Goal: Transaction & Acquisition: Purchase product/service

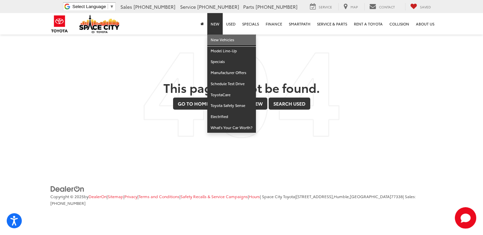
click at [225, 41] on link "New Vehicles" at bounding box center [231, 40] width 49 height 11
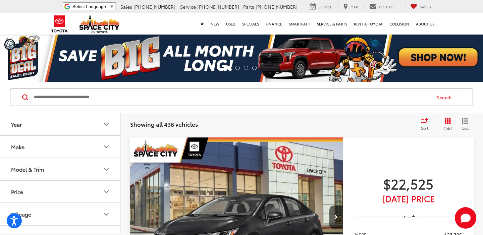
click at [67, 150] on button "Make" at bounding box center [60, 147] width 121 height 22
click at [35, 155] on img at bounding box center [30, 149] width 18 height 16
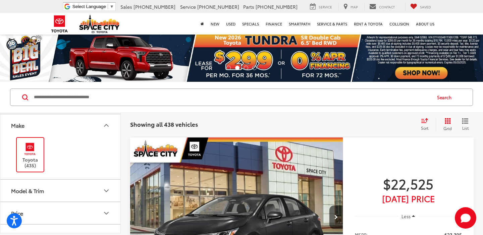
click at [53, 190] on button "Model & Trim" at bounding box center [60, 191] width 121 height 22
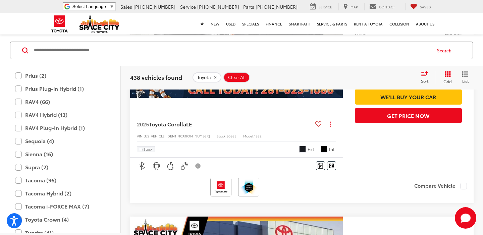
scroll to position [293, 0]
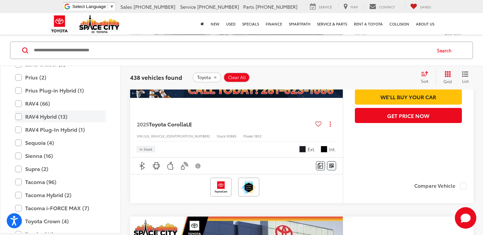
click at [42, 114] on label "RAV4 Hybrid (13)" at bounding box center [60, 117] width 91 height 12
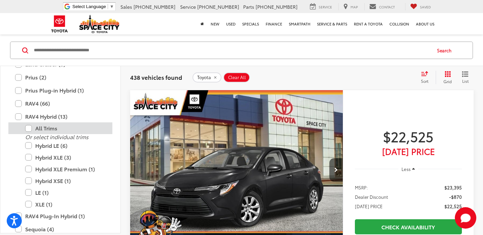
scroll to position [47, 0]
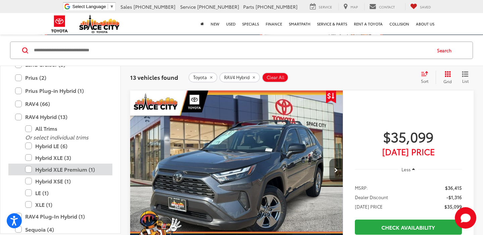
click at [52, 173] on label "Hybrid XLE Premium (1)" at bounding box center [65, 170] width 81 height 12
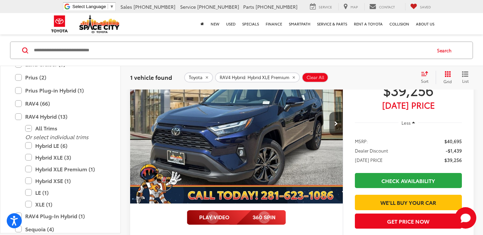
scroll to position [79, 0]
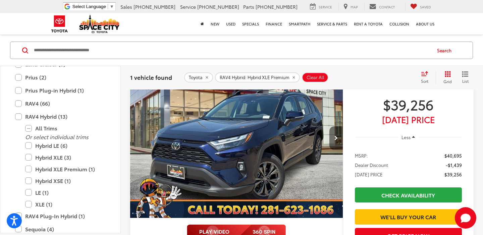
click at [338, 137] on button "Next image" at bounding box center [336, 138] width 13 height 23
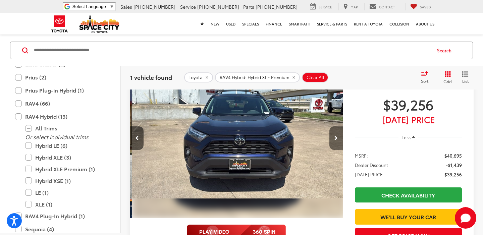
scroll to position [0, 214]
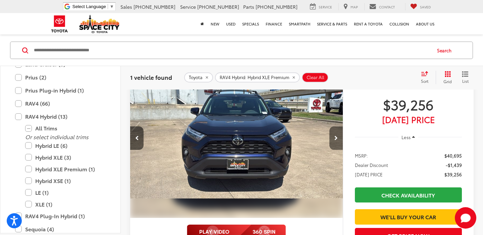
click at [338, 137] on button "Next image" at bounding box center [336, 138] width 13 height 23
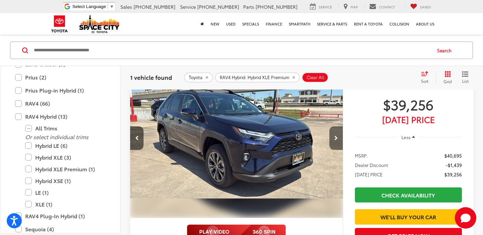
click at [338, 137] on button "Next image" at bounding box center [336, 138] width 13 height 23
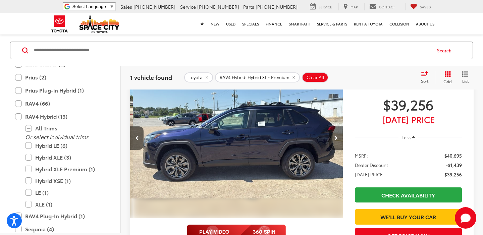
scroll to position [0, 641]
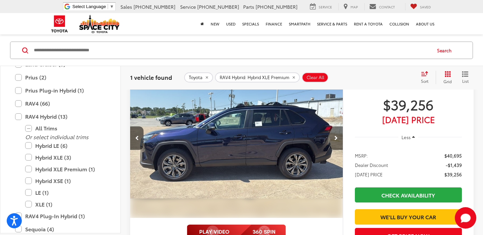
click at [338, 137] on button "Next image" at bounding box center [336, 138] width 13 height 23
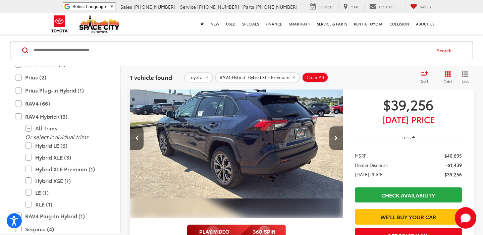
click at [338, 137] on button "Next image" at bounding box center [336, 138] width 13 height 23
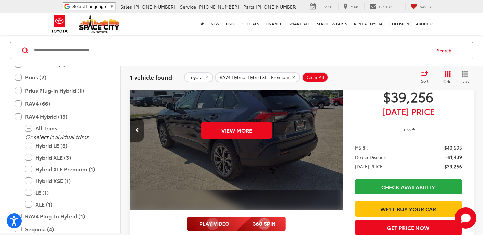
scroll to position [71, 0]
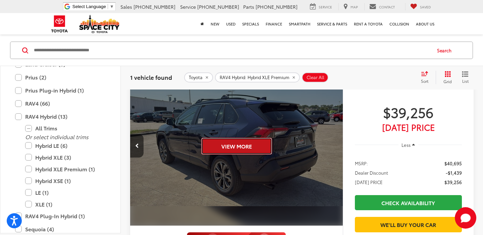
click at [229, 150] on button "View More" at bounding box center [236, 146] width 71 height 17
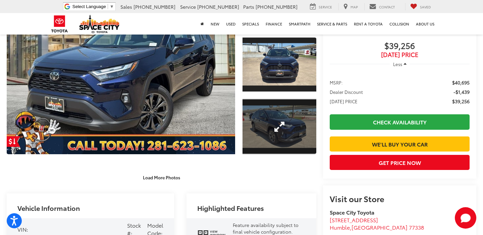
scroll to position [154, 0]
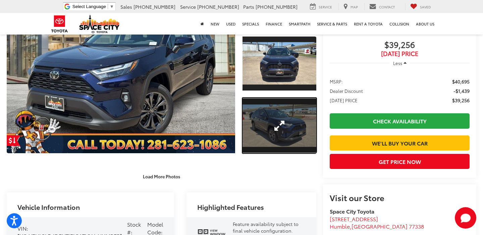
click at [266, 147] on link "Expand Photo 2" at bounding box center [280, 125] width 74 height 55
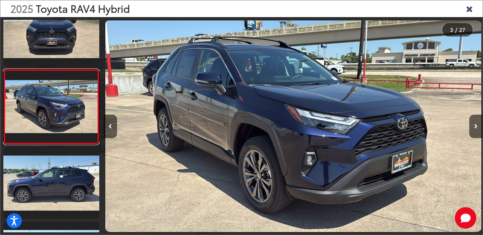
scroll to position [0, 759]
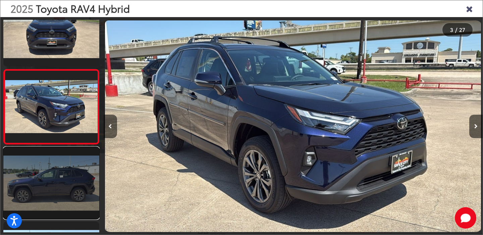
click at [76, 195] on link at bounding box center [51, 183] width 96 height 72
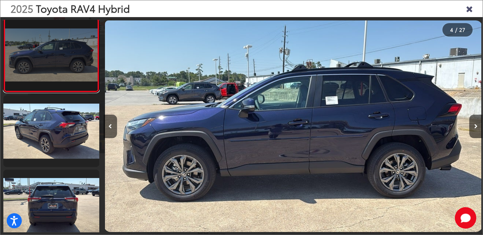
scroll to position [248, 0]
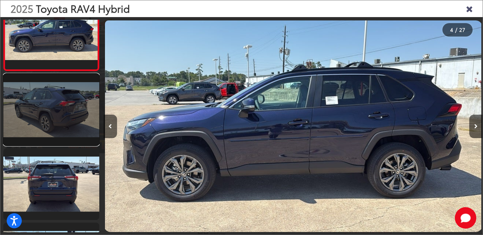
click at [67, 103] on link at bounding box center [51, 110] width 96 height 72
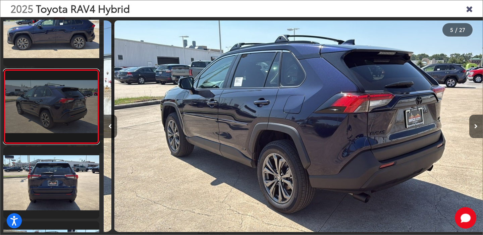
scroll to position [0, 1517]
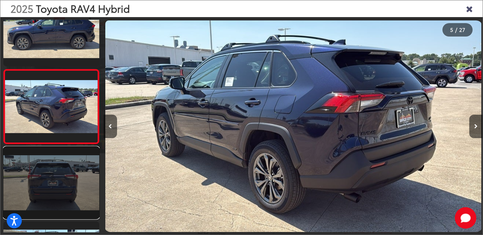
click at [59, 157] on link at bounding box center [51, 183] width 96 height 72
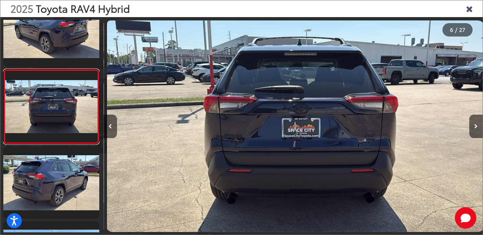
scroll to position [0, 1897]
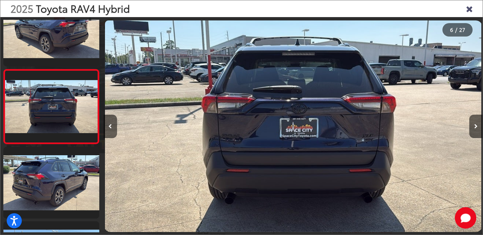
click at [470, 12] on icon "Close gallery" at bounding box center [469, 8] width 7 height 9
